Goal: Transaction & Acquisition: Book appointment/travel/reservation

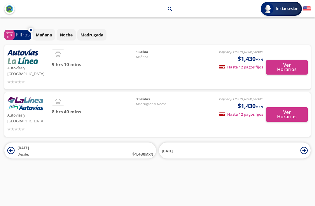
click at [287, 107] on button "Ver Horarios" at bounding box center [287, 114] width 42 height 15
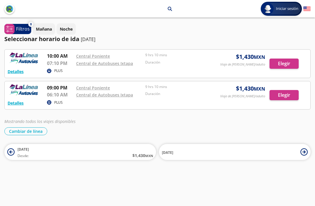
click at [11, 69] on button "Detalles" at bounding box center [16, 72] width 16 height 6
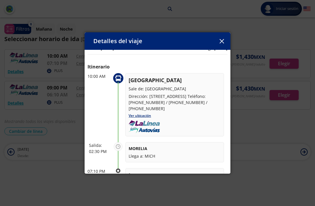
scroll to position [10, 0]
click at [221, 39] on button "button" at bounding box center [221, 41] width 9 height 9
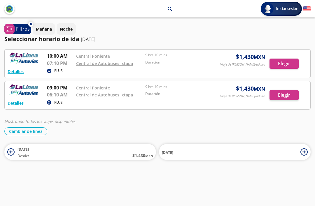
click at [279, 65] on div at bounding box center [158, 64] width 306 height 28
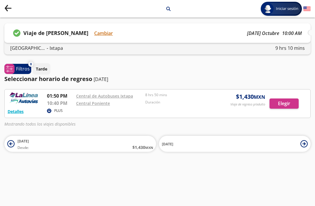
click at [287, 105] on div at bounding box center [158, 104] width 306 height 28
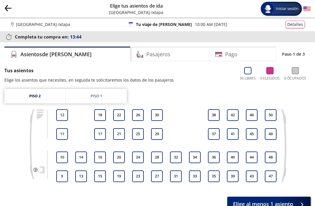
click at [48, 26] on p "[GEOGRAPHIC_DATA] - [GEOGRAPHIC_DATA]" at bounding box center [43, 24] width 54 height 6
click at [11, 6] on icon "Group 9 Created with Sketch." at bounding box center [7, 7] width 7 height 7
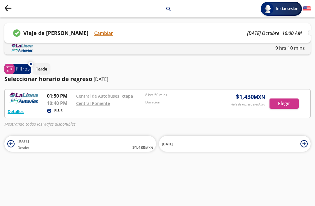
click at [166, 11] on icon "search" at bounding box center [168, 9] width 4 height 4
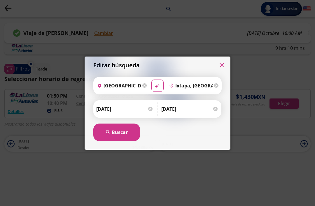
click at [186, 92] on input "Ixtapa, [GEOGRAPHIC_DATA]" at bounding box center [190, 85] width 46 height 15
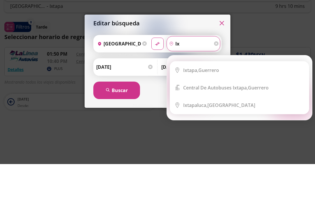
type input "i"
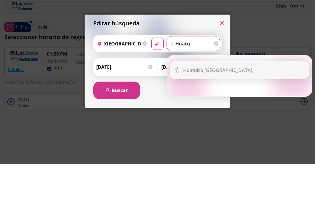
click at [235, 109] on div "Huatulco, [GEOGRAPHIC_DATA]" at bounding box center [243, 112] width 121 height 6
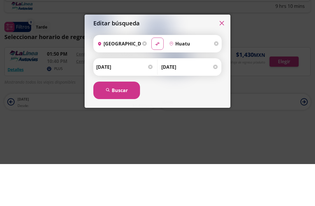
type input "Huatulco, [GEOGRAPHIC_DATA]"
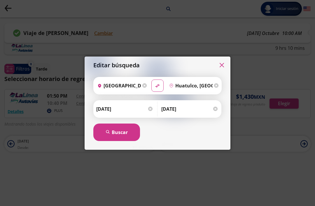
click at [114, 110] on input "[DATE]" at bounding box center [124, 109] width 57 height 15
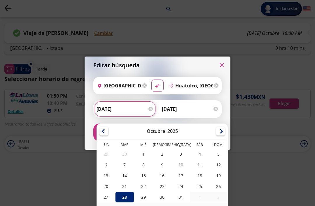
scroll to position [27, 0]
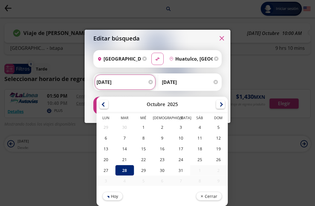
click at [218, 105] on div at bounding box center [220, 104] width 9 height 9
click at [125, 163] on div "21" at bounding box center [124, 159] width 19 height 11
type input "[DATE]"
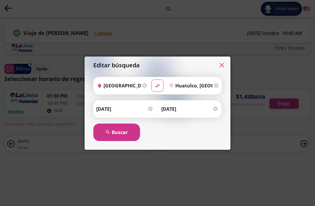
click at [170, 109] on input "[DATE]" at bounding box center [189, 109] width 57 height 15
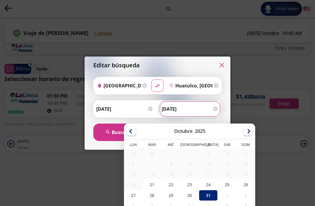
scroll to position [25, 0]
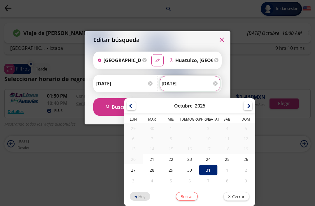
click at [224, 161] on div "25" at bounding box center [227, 159] width 19 height 11
type input "[DATE]"
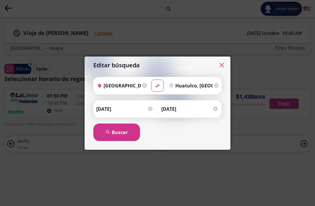
scroll to position [0, 0]
click at [121, 136] on button "search [GEOGRAPHIC_DATA]" at bounding box center [116, 133] width 47 height 18
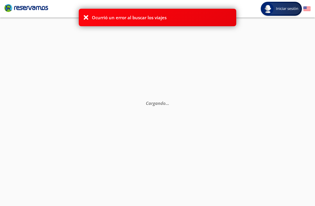
click at [87, 38] on div "Cargando . . ." at bounding box center [157, 121] width 315 height 206
click at [82, 36] on div "Cargando . . ." at bounding box center [157, 121] width 315 height 206
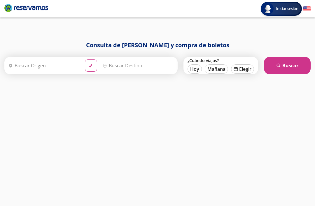
click at [35, 65] on input "Origen" at bounding box center [43, 65] width 74 height 15
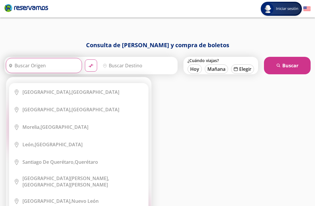
click at [40, 97] on li "City Icon [GEOGRAPHIC_DATA], [GEOGRAPHIC_DATA]" at bounding box center [78, 92] width 139 height 18
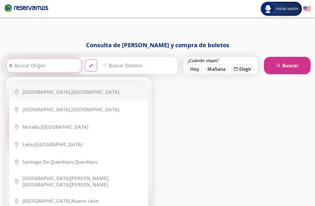
type input "[GEOGRAPHIC_DATA], [GEOGRAPHIC_DATA]"
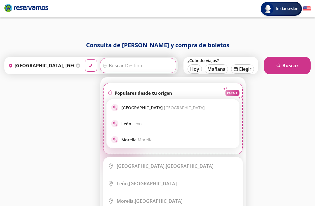
click at [135, 65] on input "Destino" at bounding box center [137, 65] width 74 height 15
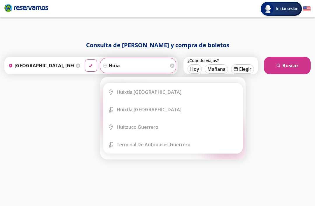
click at [140, 72] on input "huia" at bounding box center [134, 65] width 68 height 15
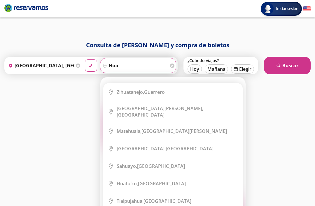
click at [138, 64] on input "hua" at bounding box center [134, 65] width 68 height 15
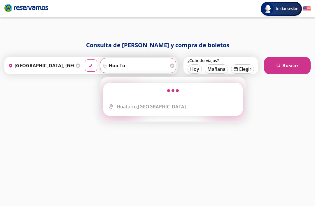
click at [157, 98] on li "City Icon [GEOGRAPHIC_DATA], [GEOGRAPHIC_DATA]" at bounding box center [173, 107] width 139 height 18
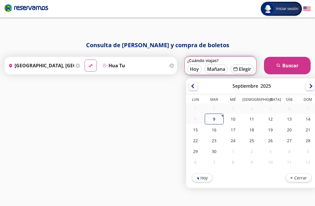
type input "Huatulco, [GEOGRAPHIC_DATA]"
click at [312, 89] on div "Septiembre 2025" at bounding box center [251, 85] width 131 height 15
click at [313, 87] on div at bounding box center [310, 86] width 9 height 9
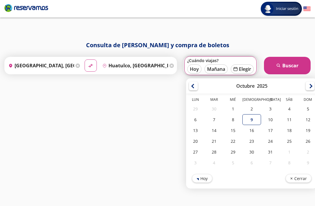
click at [196, 144] on div "20" at bounding box center [195, 141] width 19 height 11
type input "[DATE]"
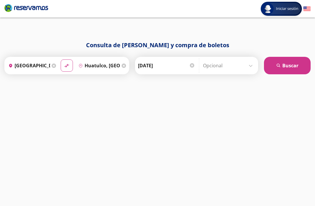
click at [229, 70] on input "Opcional" at bounding box center [229, 65] width 52 height 15
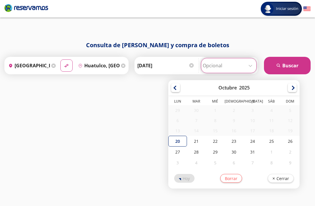
click at [281, 147] on div "25" at bounding box center [271, 141] width 19 height 11
type input "[DATE]"
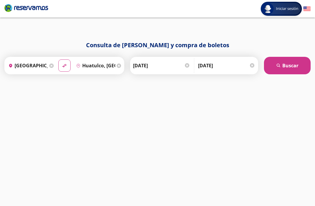
click at [289, 66] on button "search [GEOGRAPHIC_DATA]" at bounding box center [287, 66] width 47 height 18
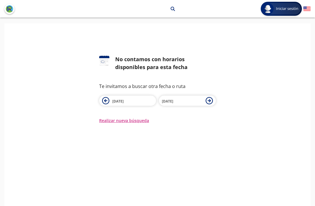
click at [137, 119] on button "Realizar nueva búsqueda" at bounding box center [124, 121] width 50 height 6
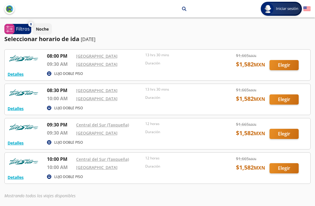
click at [13, 142] on button "Detalles" at bounding box center [16, 143] width 16 height 6
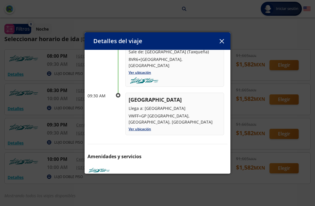
scroll to position [46, 0]
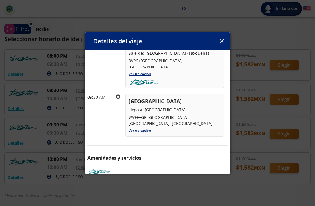
click at [215, 40] on div "Detalles del viaje" at bounding box center [158, 41] width 146 height 18
click at [220, 39] on icon "button" at bounding box center [222, 41] width 4 height 4
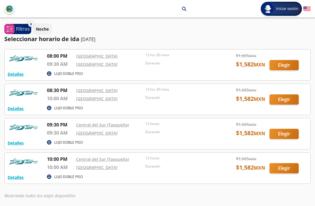
click at [56, 145] on div at bounding box center [158, 133] width 306 height 31
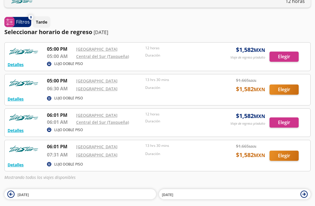
scroll to position [50, 0]
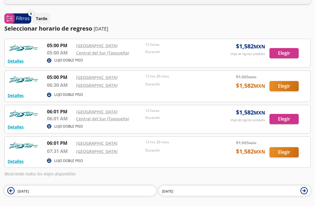
click at [278, 56] on div at bounding box center [158, 53] width 306 height 28
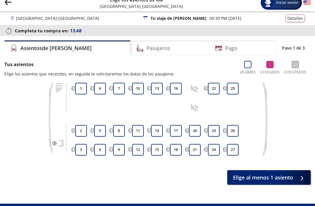
scroll to position [6, 0]
click at [242, 41] on div "Pago" at bounding box center [242, 48] width 67 height 15
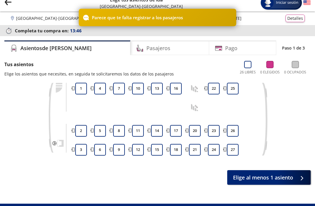
scroll to position [0, 0]
